Goal: Transaction & Acquisition: Purchase product/service

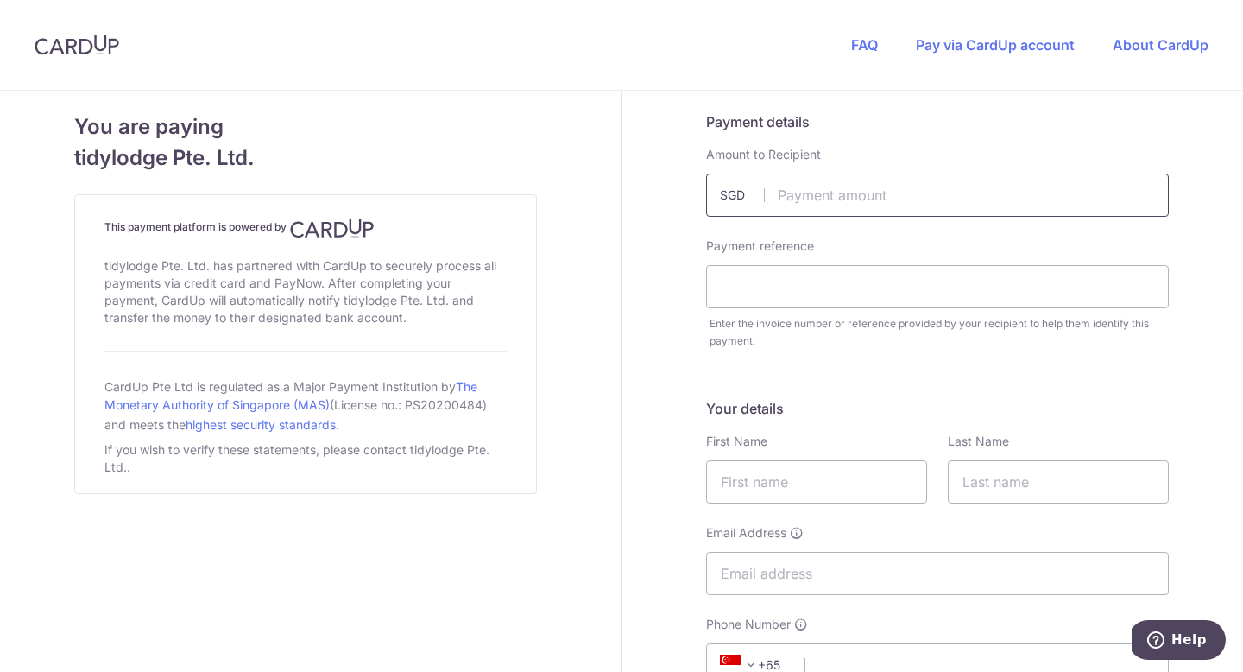
click at [856, 200] on input "text" at bounding box center [937, 195] width 463 height 43
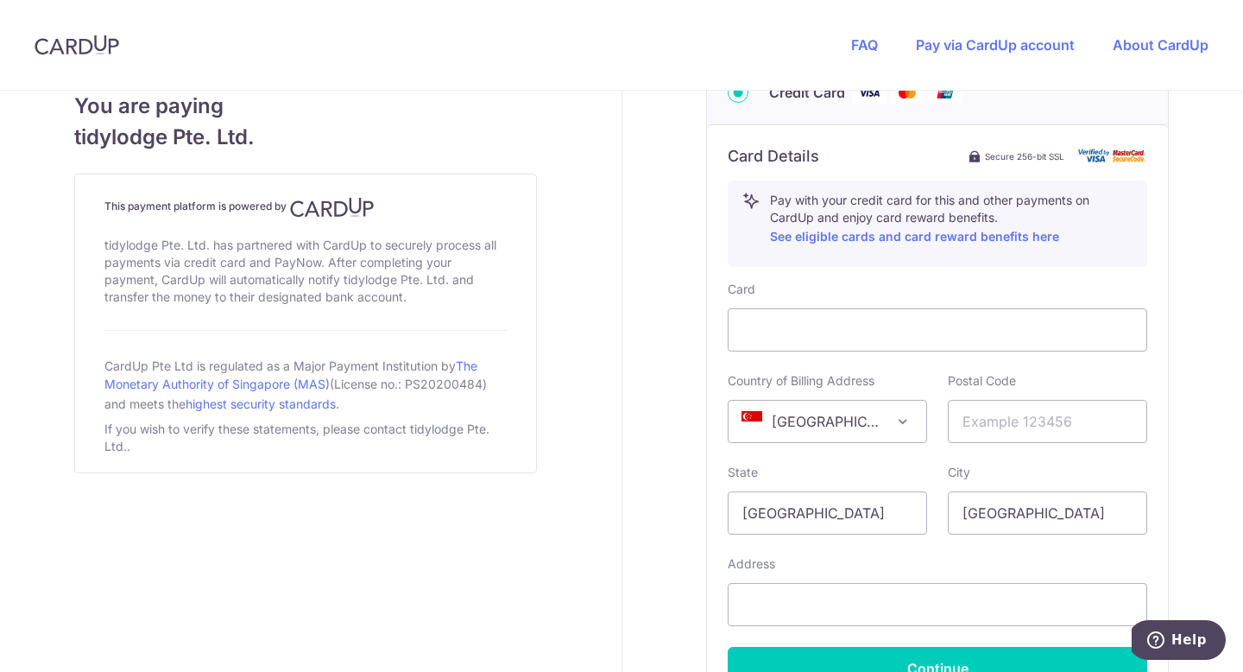
scroll to position [915, 0]
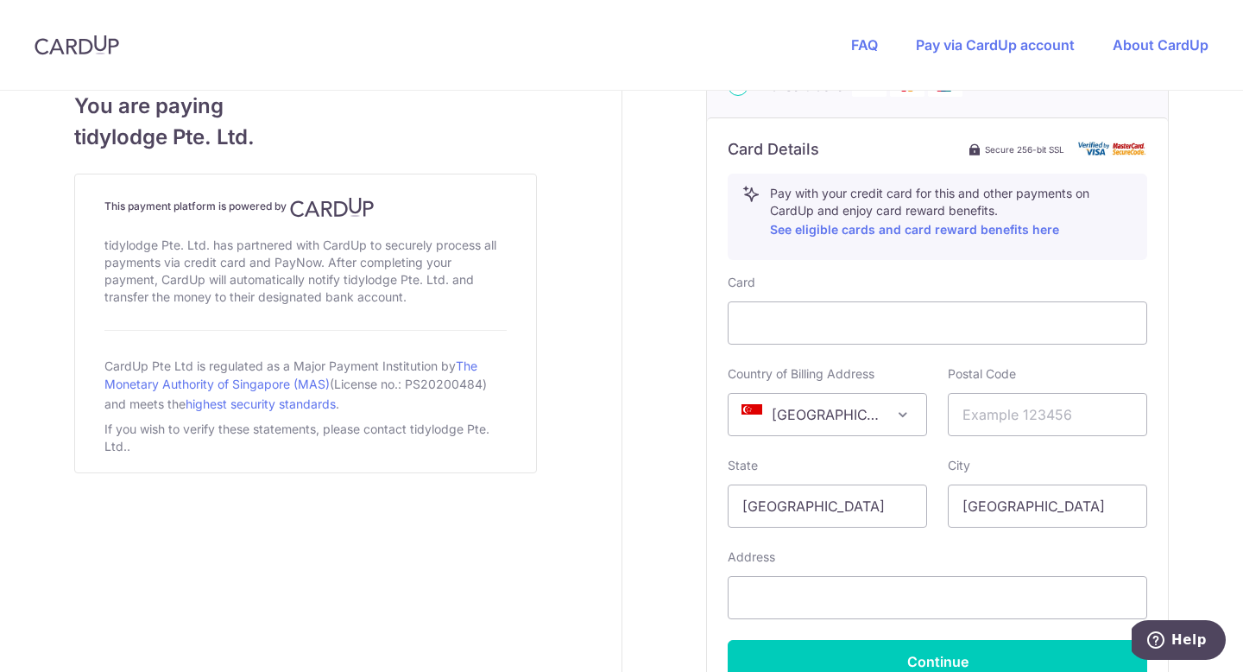
click at [847, 239] on div "Pay with your credit card for this and other payments on CardUp and enjoy card …" at bounding box center [946, 217] width 373 height 64
click at [842, 237] on p "Pay with your credit card for this and other payments on CardUp and enjoy card …" at bounding box center [951, 212] width 363 height 55
click at [838, 233] on link "See eligible cards and card reward benefits here" at bounding box center [914, 229] width 289 height 15
click at [821, 303] on div at bounding box center [938, 322] width 420 height 43
click at [819, 308] on div at bounding box center [938, 322] width 420 height 43
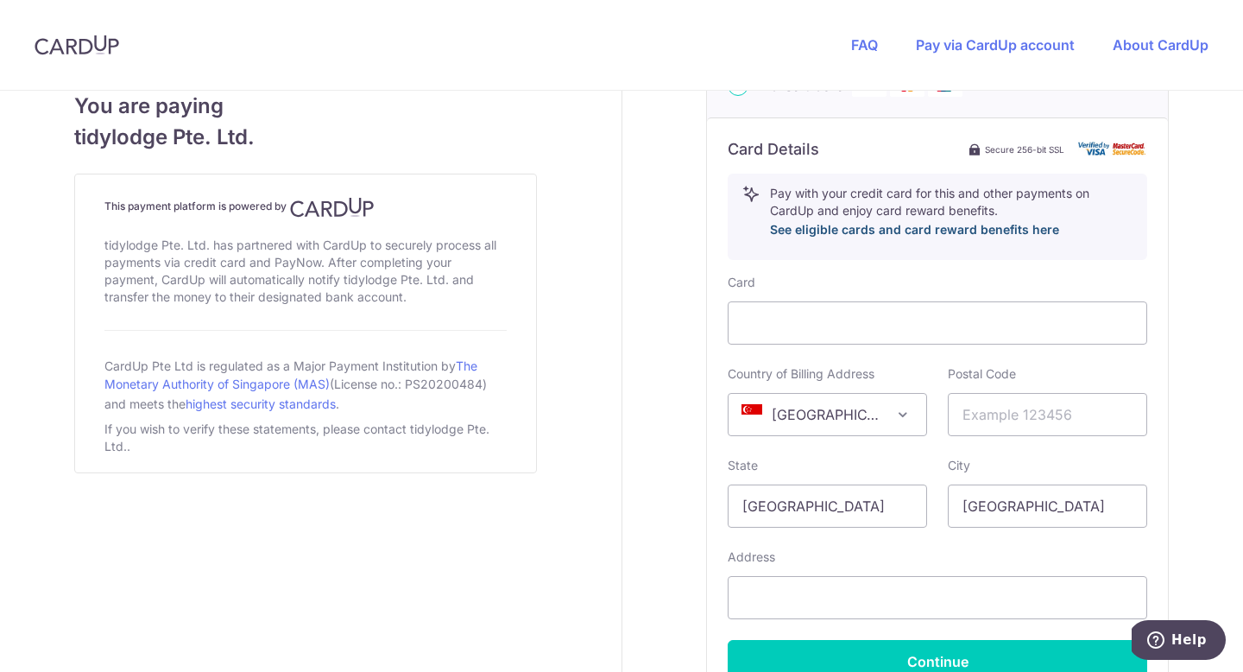
click at [877, 237] on link "See eligible cards and card reward benefits here" at bounding box center [914, 229] width 289 height 15
click at [806, 311] on div at bounding box center [938, 322] width 420 height 43
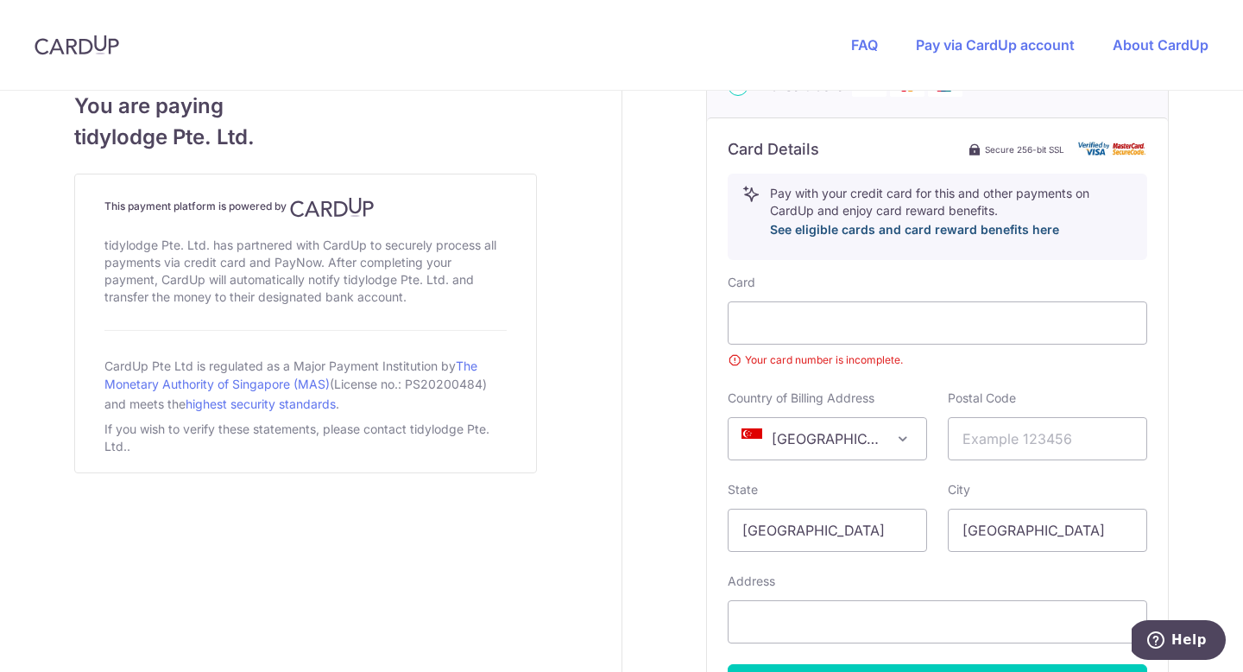
click at [832, 231] on link "See eligible cards and card reward benefits here" at bounding box center [914, 229] width 289 height 15
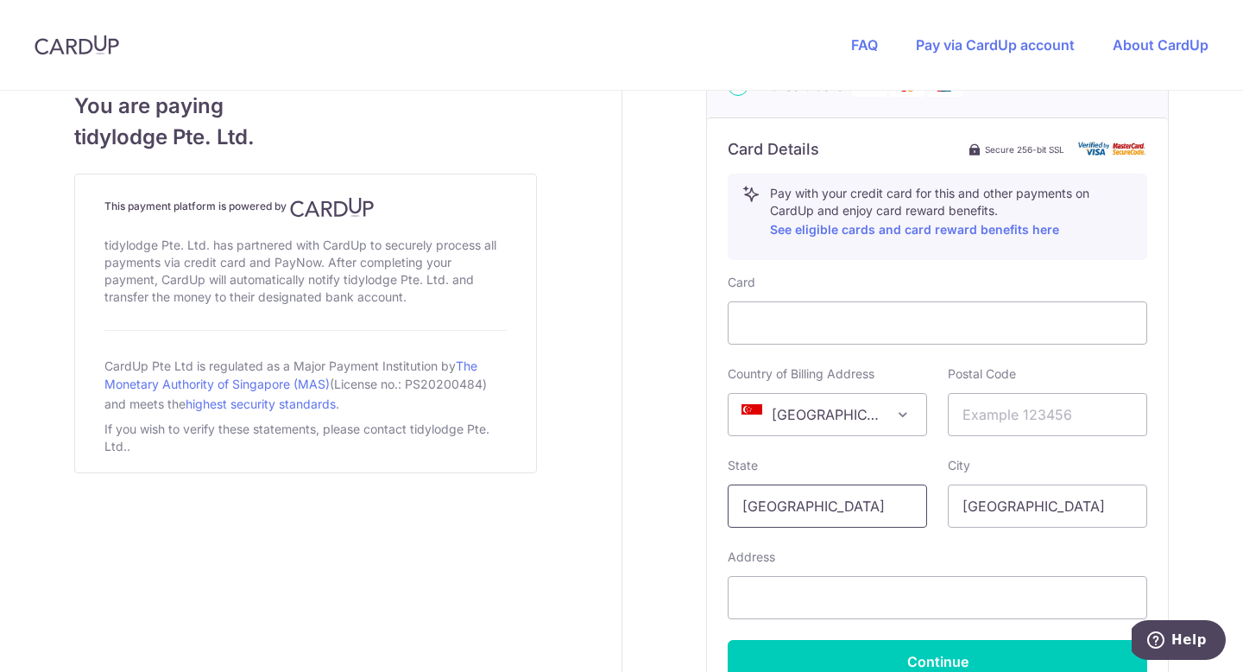
click at [822, 496] on input "[GEOGRAPHIC_DATA]" at bounding box center [827, 505] width 199 height 43
click at [1009, 413] on input "text" at bounding box center [1047, 414] width 199 height 43
type input "160077"
click at [896, 581] on input "text" at bounding box center [938, 597] width 420 height 43
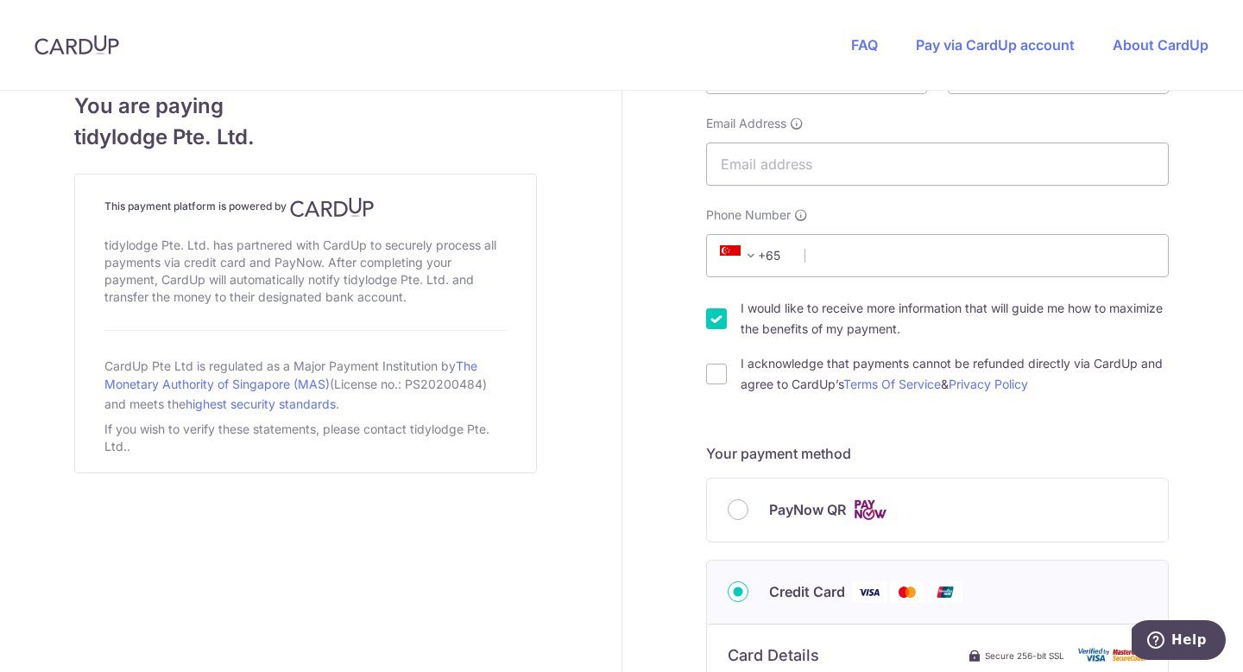
scroll to position [393, 0]
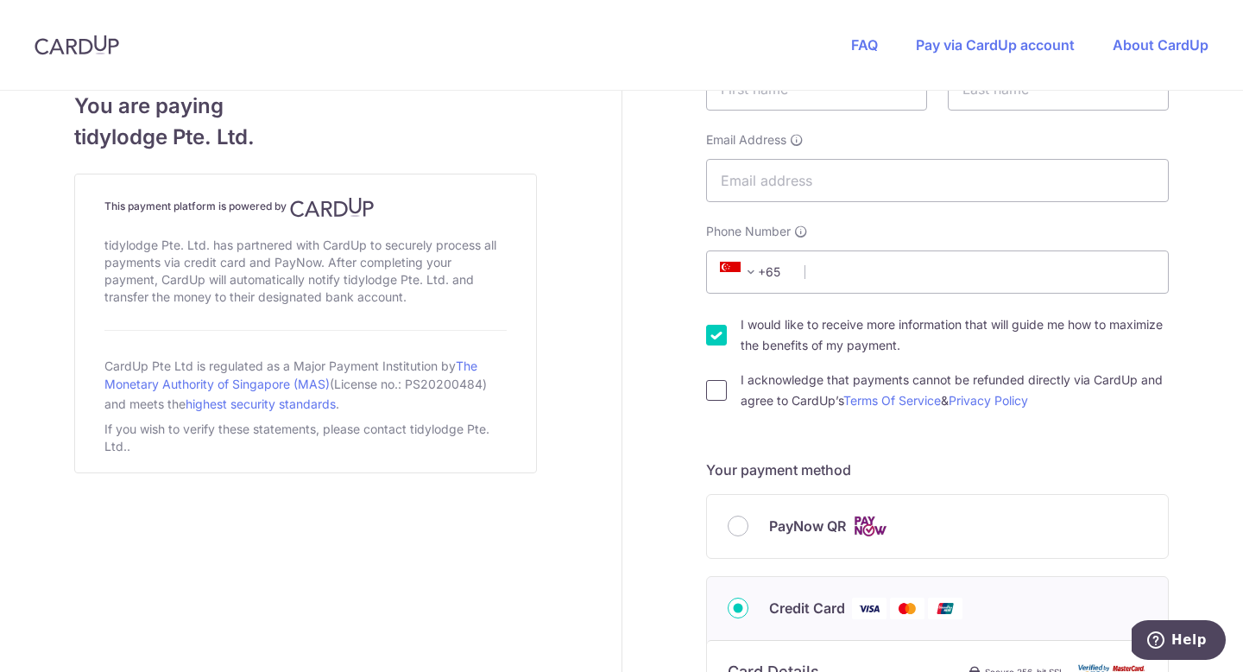
type input "[STREET_ADDRESS]"
click at [721, 387] on input "I acknowledge that payments cannot be refunded directly via CardUp and agree to…" at bounding box center [716, 390] width 21 height 21
checkbox input "true"
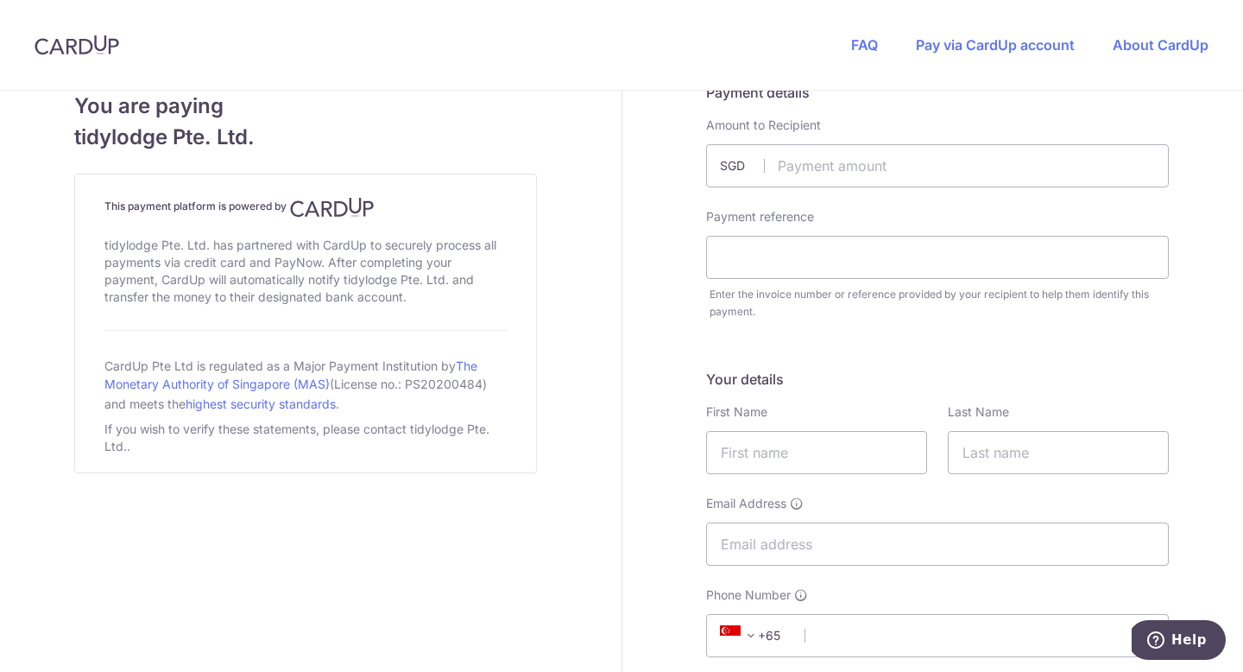
scroll to position [0, 0]
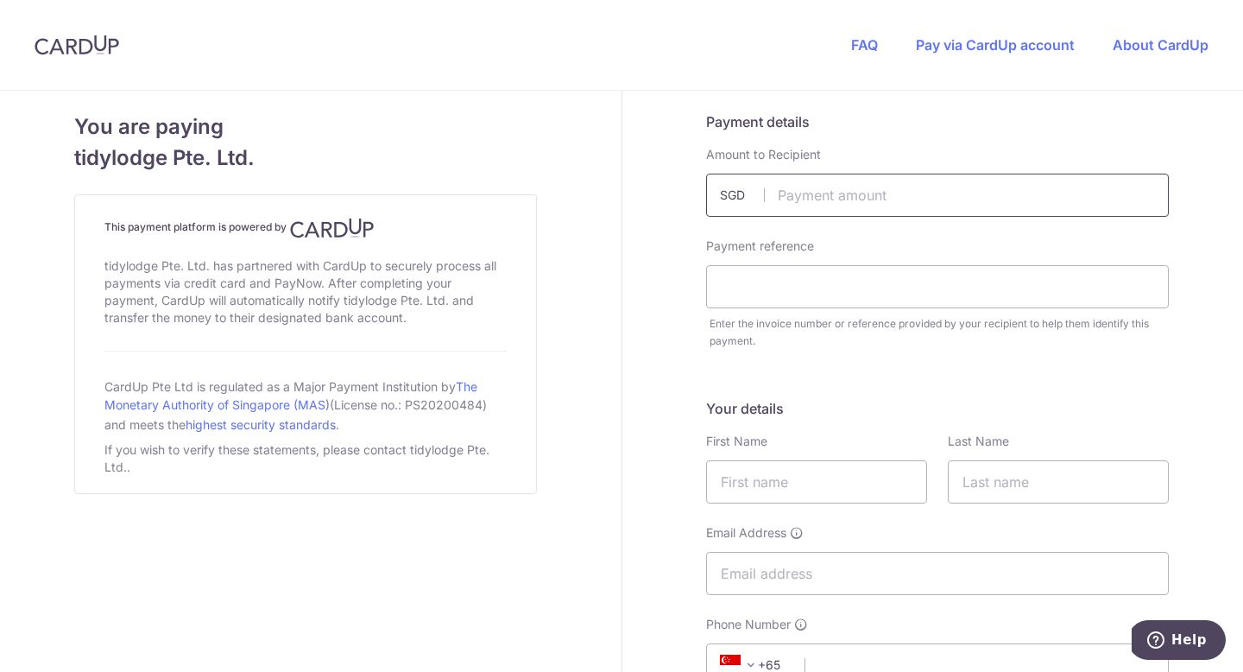
click at [815, 193] on input "text" at bounding box center [937, 195] width 463 height 43
type input "1750.00"
click at [780, 293] on input "text" at bounding box center [937, 286] width 463 height 43
paste input "INV218285"
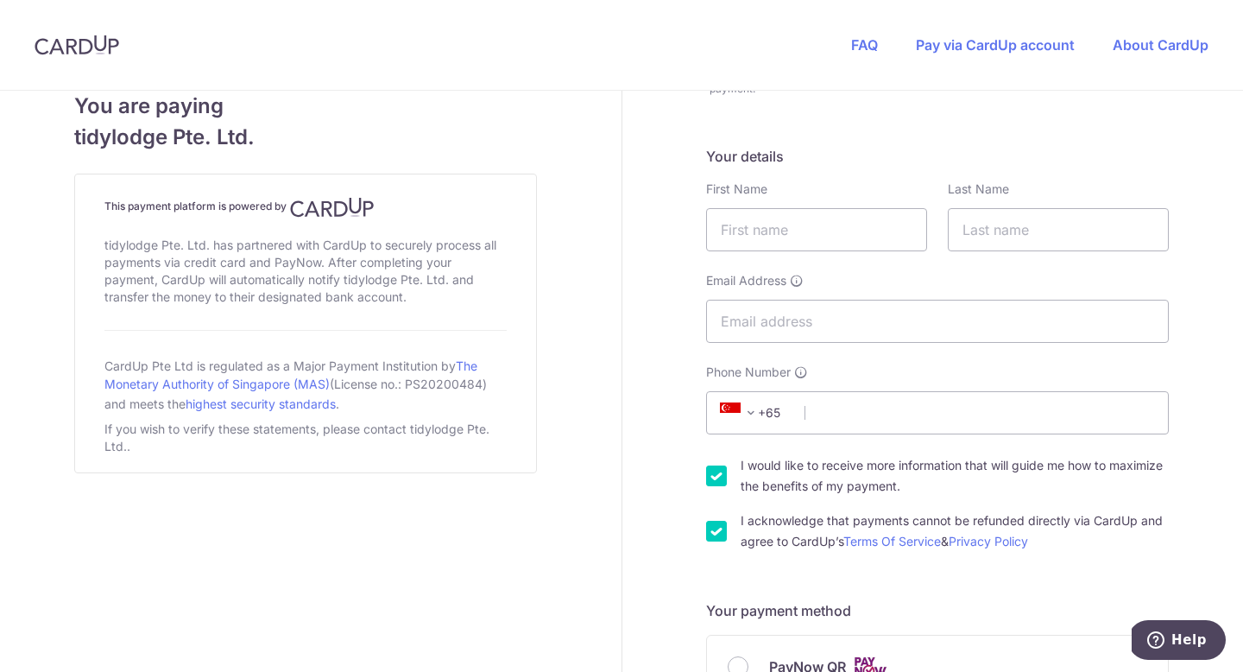
scroll to position [275, 0]
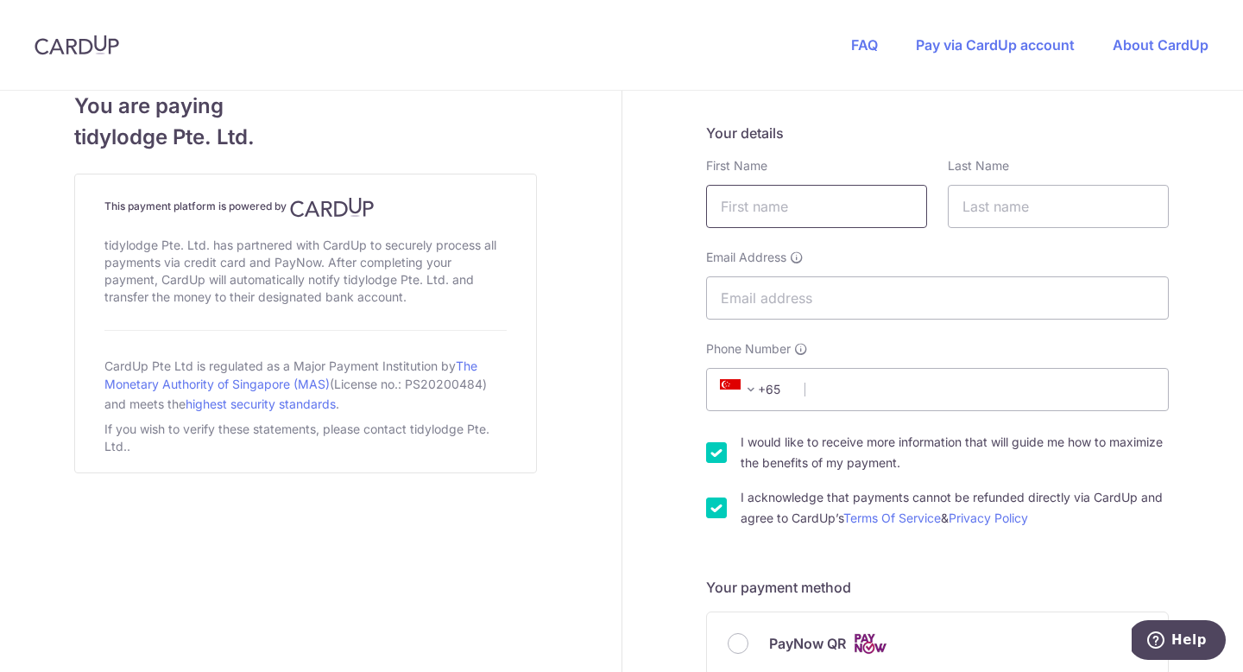
type input "INV218285"
click at [760, 224] on input "text" at bounding box center [816, 206] width 221 height 43
type input "[PERSON_NAME]"
type input "Yap"
type input "[EMAIL_ADDRESS][DOMAIN_NAME]"
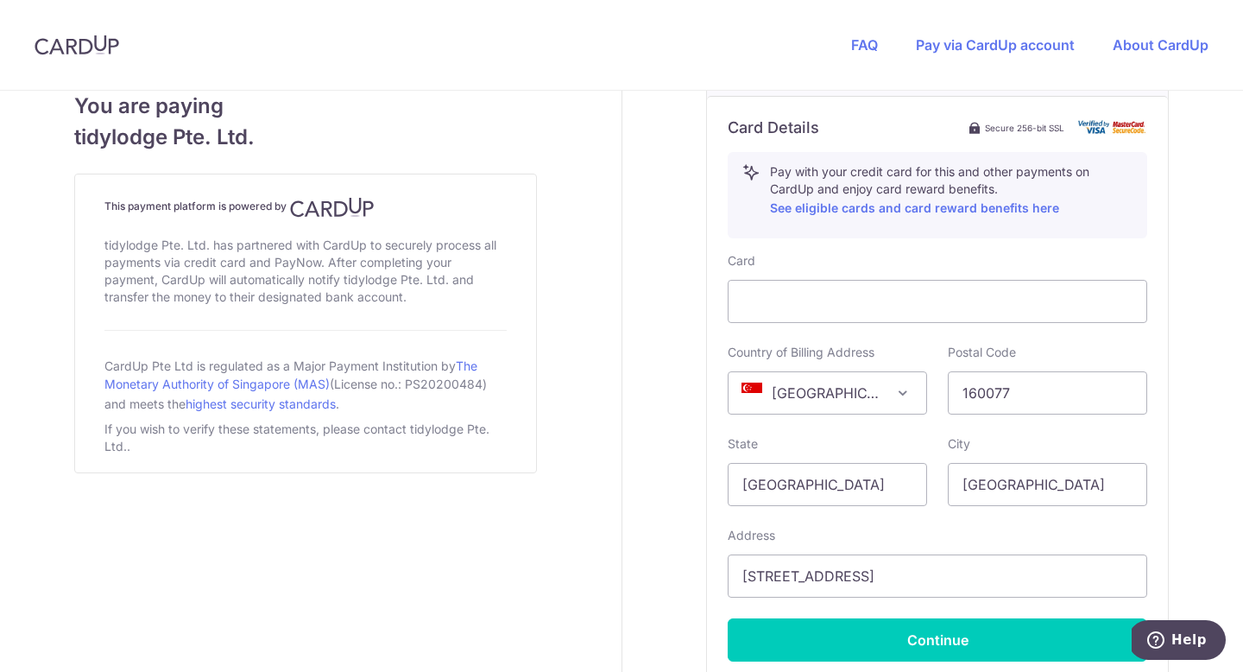
scroll to position [1094, 0]
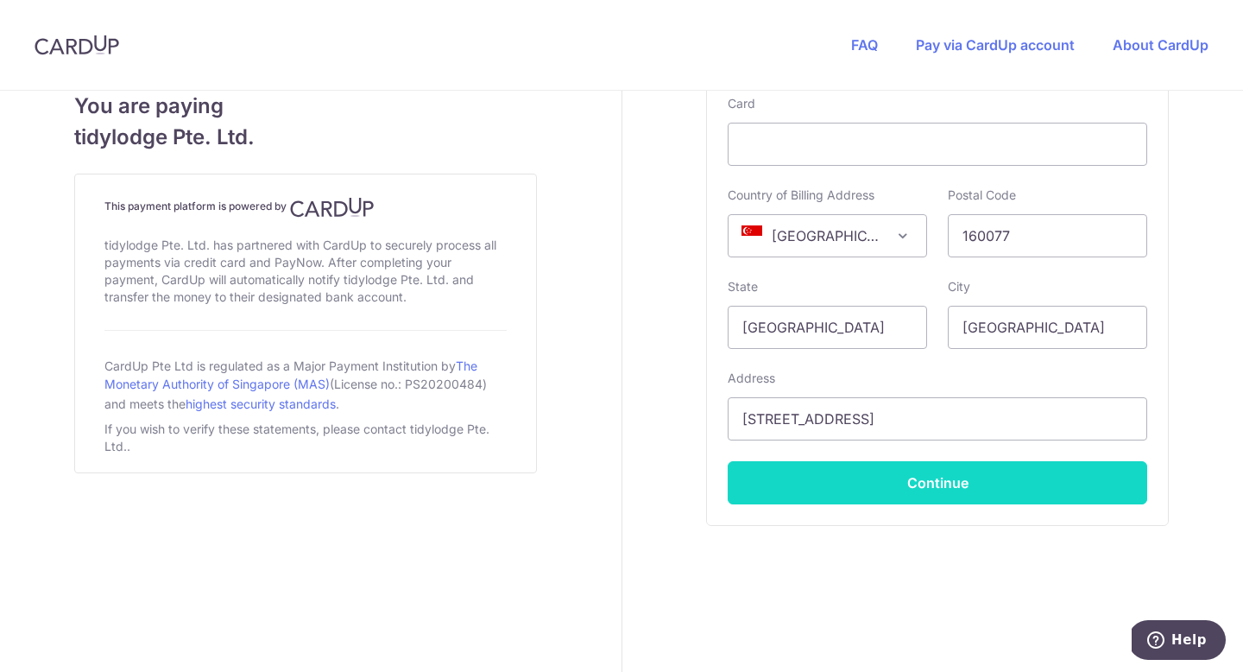
type input "94751986"
click at [887, 473] on button "Continue" at bounding box center [938, 482] width 420 height 43
type input "**** 6428"
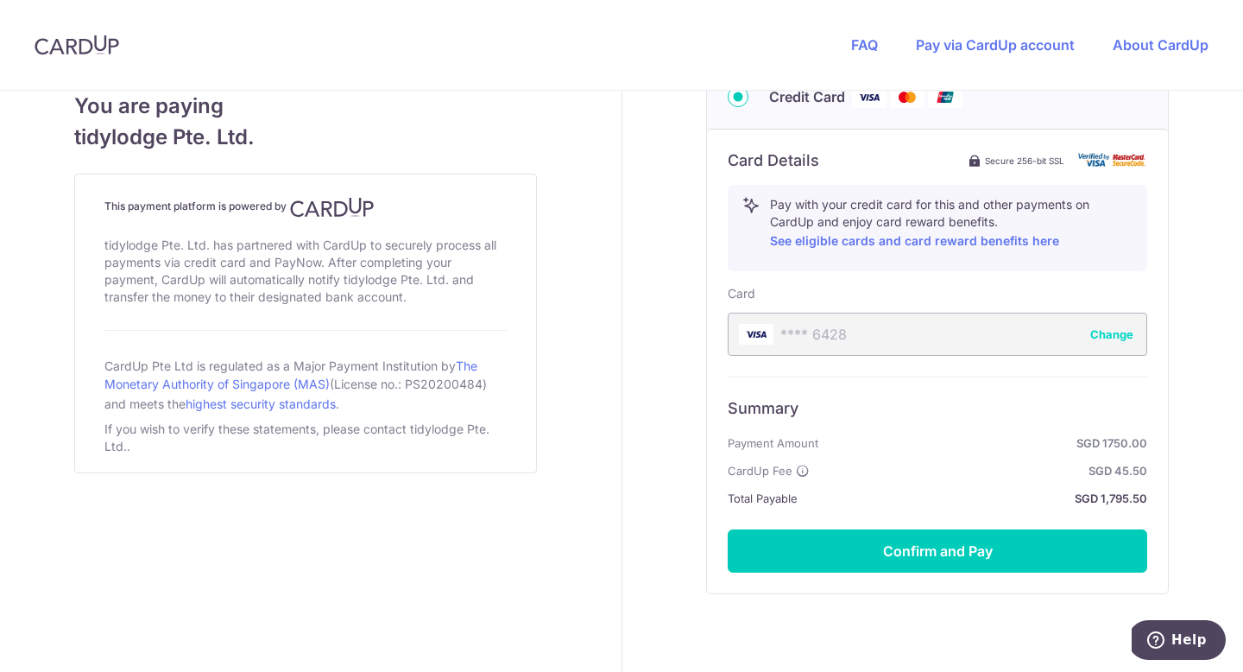
scroll to position [939, 0]
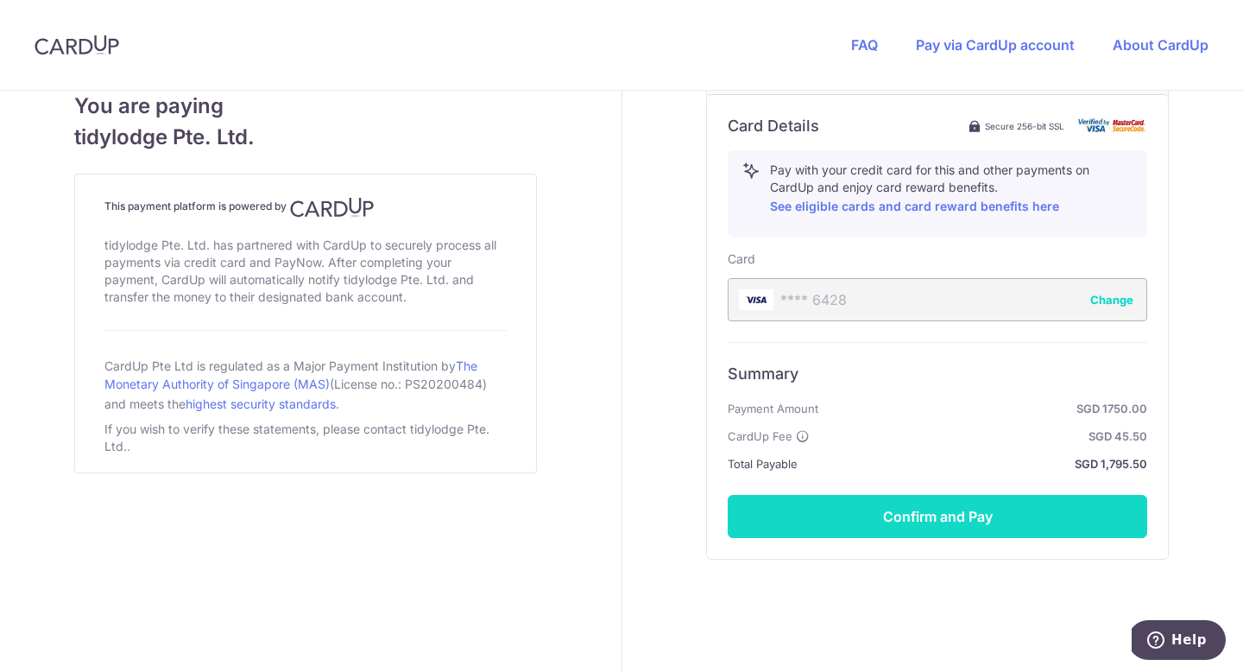
click at [869, 519] on button "Confirm and Pay" at bounding box center [938, 516] width 420 height 43
